Goal: Communication & Community: Answer question/provide support

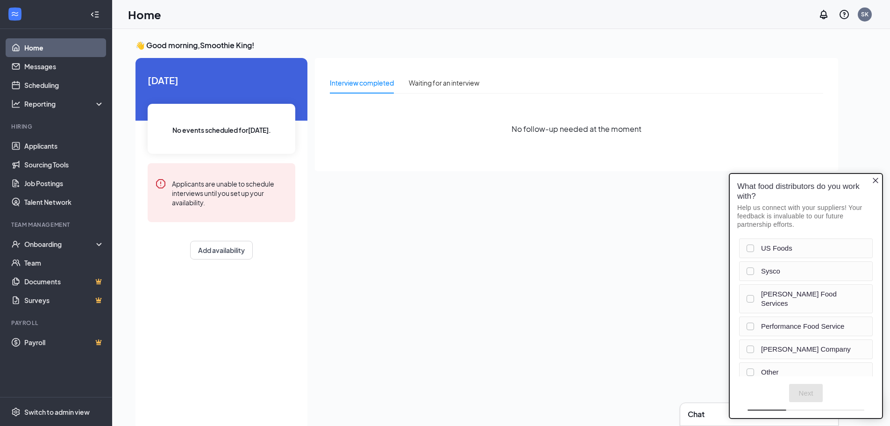
click at [580, 266] on div "Interview completed Waiting for an interview No follow-up needed at the moment" at bounding box center [576, 241] width 523 height 366
click at [878, 178] on icon "Close button" at bounding box center [875, 180] width 7 height 7
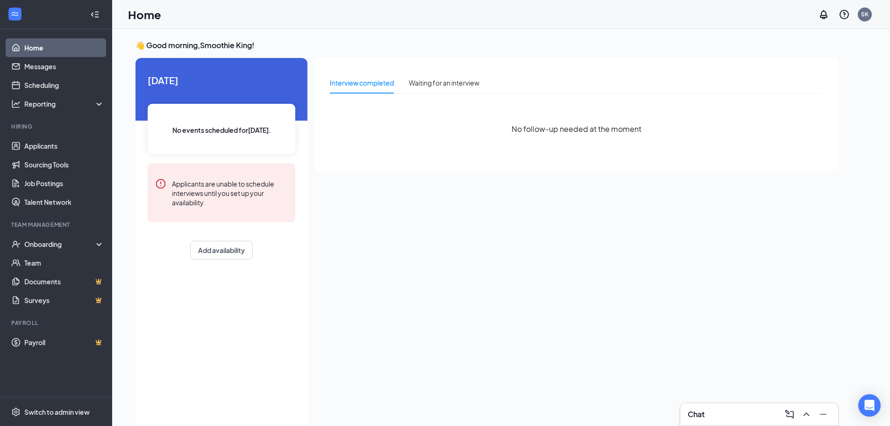
click at [748, 410] on div "Chat" at bounding box center [759, 414] width 143 height 15
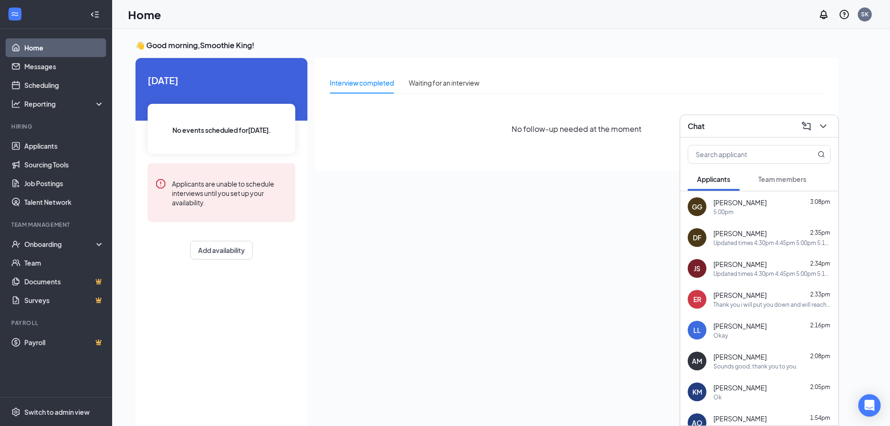
click at [731, 301] on div "Thank you i will put you down and will reach out the day of/before to confirm." at bounding box center [772, 305] width 117 height 8
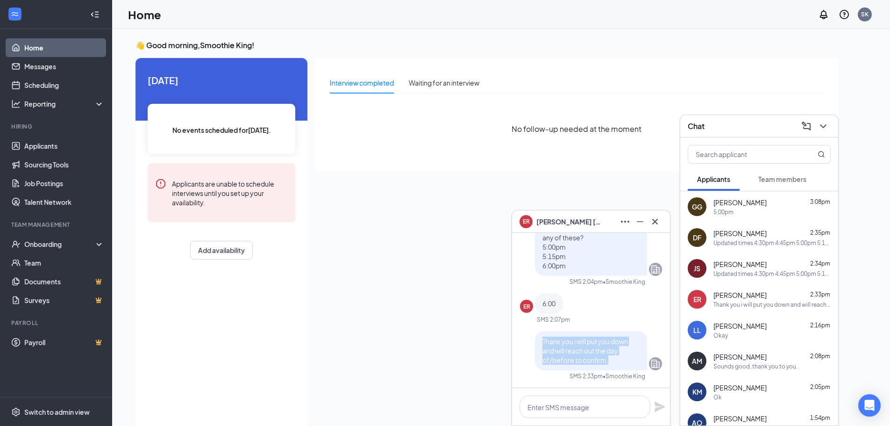
drag, startPoint x: 551, startPoint y: 340, endPoint x: 602, endPoint y: 358, distance: 53.4
click at [602, 358] on div "Thank you i will put you down and will reach out the day of/before to confirm." at bounding box center [591, 350] width 112 height 39
copy span "Thank you i will put you down and will reach out the day of/before to confirm."
click at [749, 219] on div "GG [PERSON_NAME] 3:08pm 5:00pm" at bounding box center [760, 206] width 158 height 31
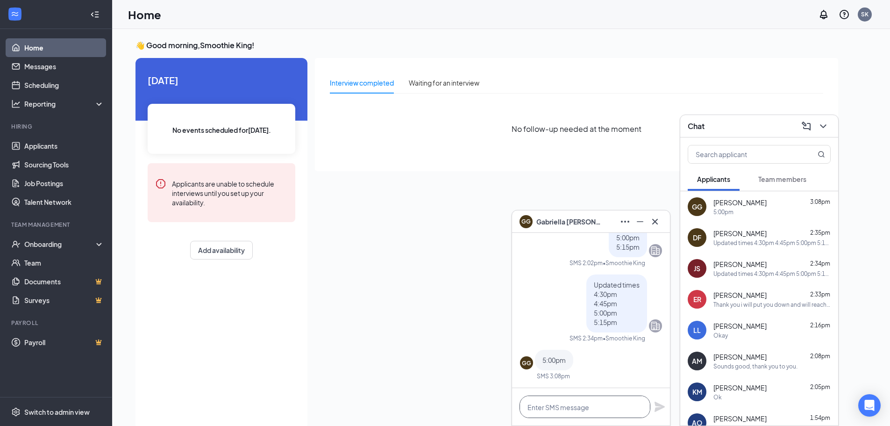
click at [581, 410] on textarea at bounding box center [585, 406] width 131 height 22
paste textarea "Thank you i will put you down and will reach out the day of/before to confirm."
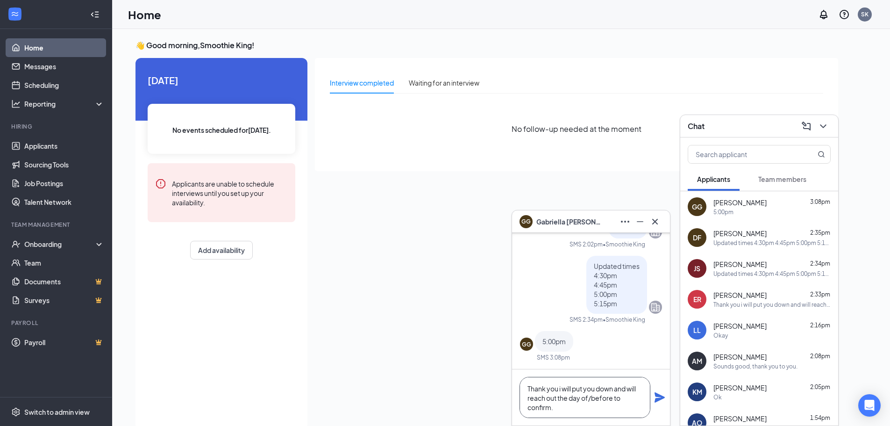
scroll to position [0, 0]
type textarea "Thank you i will put you down and will reach out the day of/before to confirm."
click at [659, 399] on icon "Plane" at bounding box center [660, 397] width 10 height 10
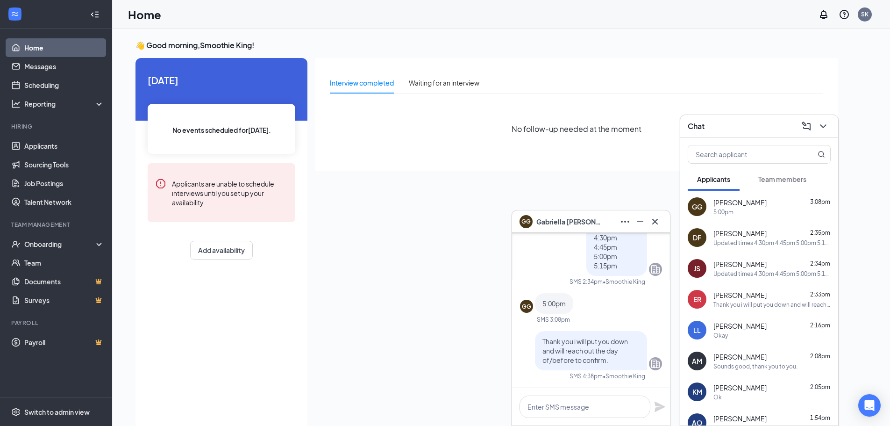
scroll to position [0, 0]
click at [658, 225] on icon "Cross" at bounding box center [655, 221] width 11 height 11
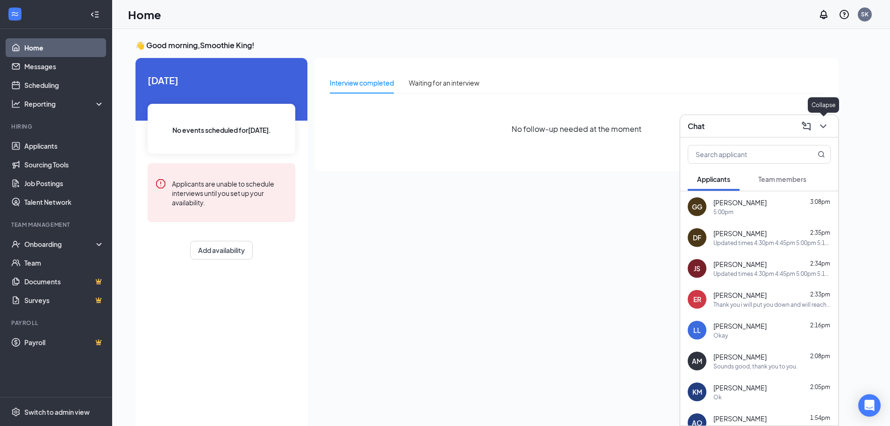
drag, startPoint x: 828, startPoint y: 127, endPoint x: 761, endPoint y: 136, distance: 67.5
click at [828, 127] on icon "ChevronDown" at bounding box center [823, 126] width 11 height 11
